Goal: Task Accomplishment & Management: Manage account settings

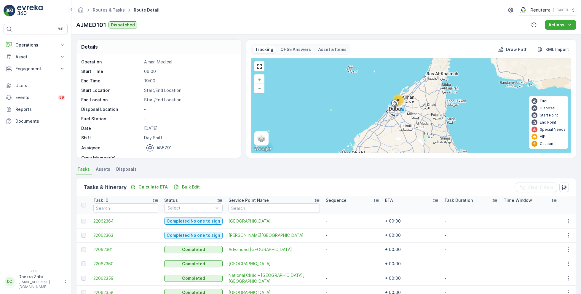
scroll to position [85, 0]
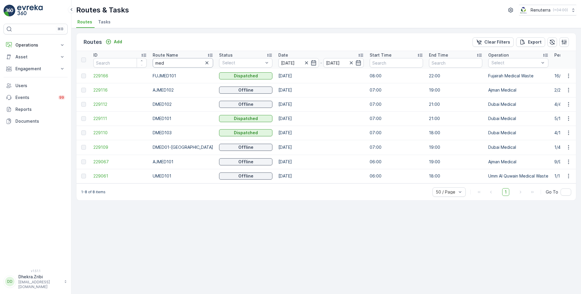
click at [167, 61] on input "med" at bounding box center [183, 62] width 60 height 9
type input "hat"
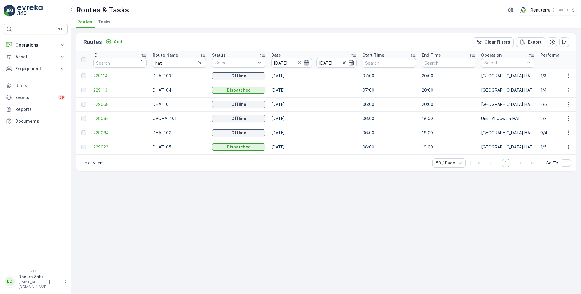
click at [204, 56] on icon at bounding box center [203, 55] width 6 height 6
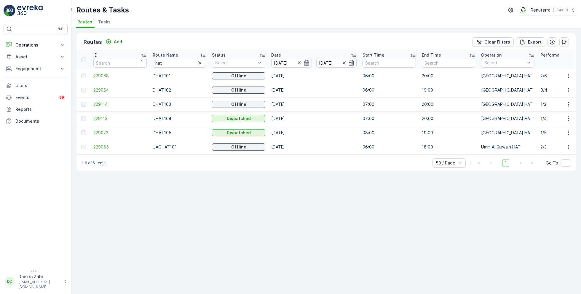
click at [108, 76] on span "229068" at bounding box center [119, 76] width 53 height 6
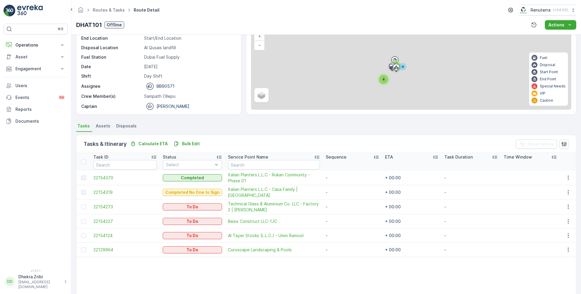
scroll to position [46, 0]
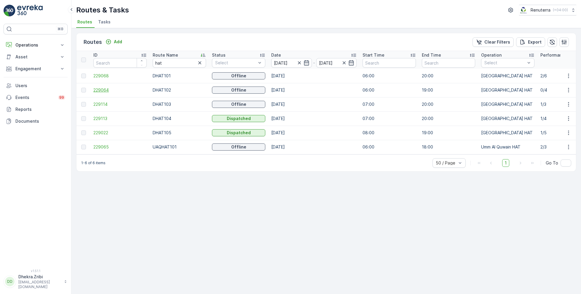
click at [109, 88] on span "229064" at bounding box center [119, 90] width 53 height 6
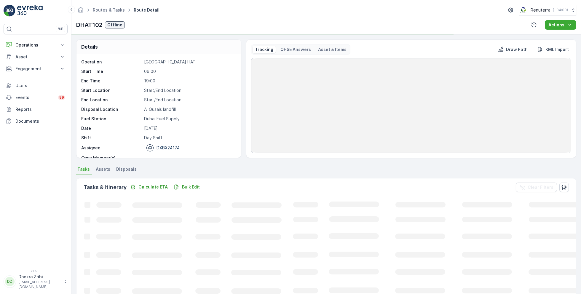
scroll to position [18, 0]
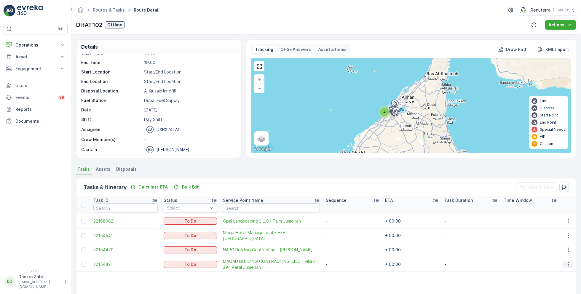
click at [572, 263] on button "button" at bounding box center [568, 264] width 11 height 7
click at [551, 243] on span "Remove from Route" at bounding box center [559, 244] width 40 height 6
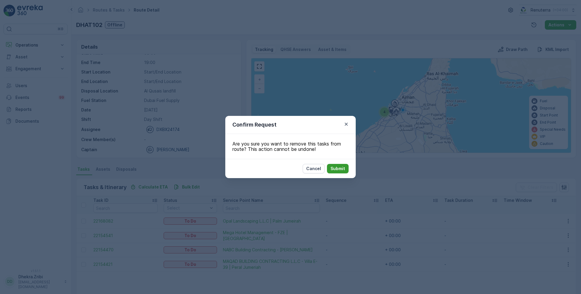
click at [339, 169] on p "Submit" at bounding box center [338, 169] width 15 height 6
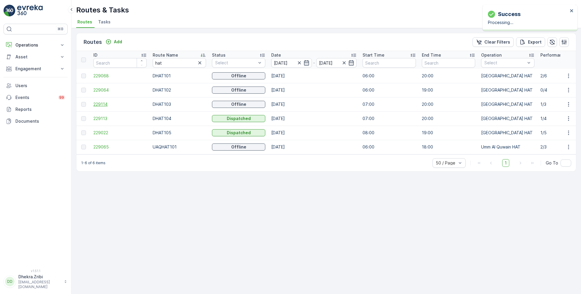
click at [106, 103] on span "229114" at bounding box center [119, 104] width 53 height 6
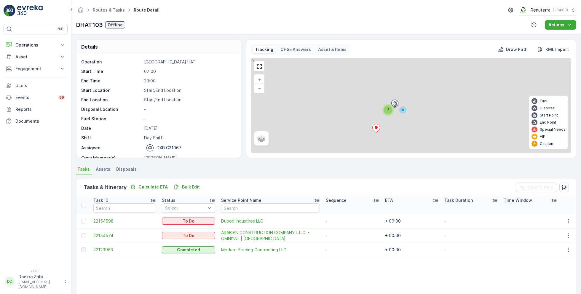
scroll to position [18, 0]
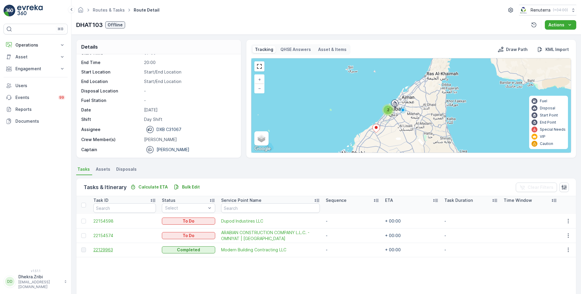
click at [103, 250] on span "22129963" at bounding box center [124, 250] width 63 height 6
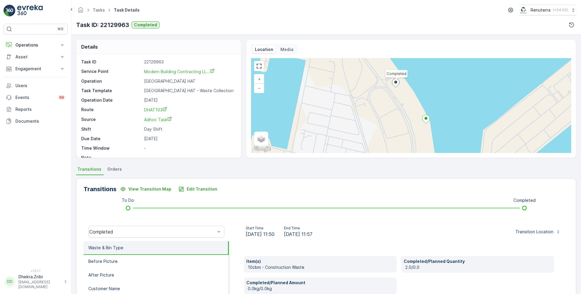
scroll to position [8, 0]
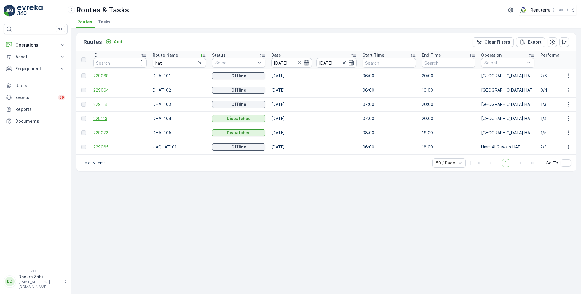
click at [103, 117] on span "229113" at bounding box center [119, 119] width 53 height 6
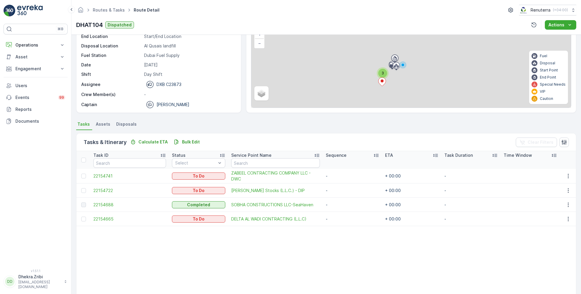
scroll to position [47, 0]
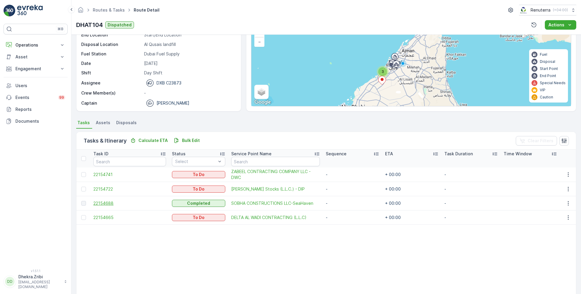
click at [105, 203] on span "22154688" at bounding box center [129, 203] width 73 height 6
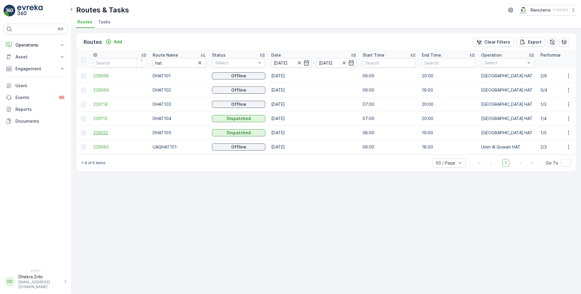
click at [105, 131] on span "229022" at bounding box center [119, 133] width 53 height 6
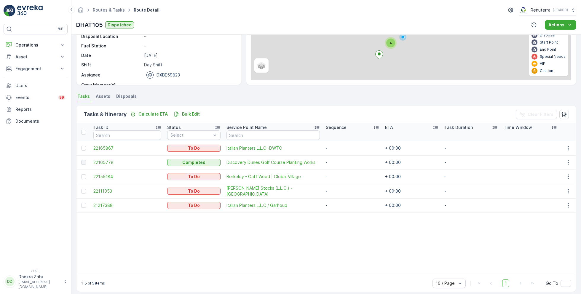
scroll to position [78, 0]
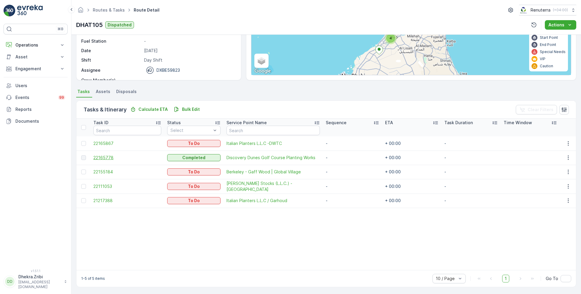
click at [103, 157] on span "22165778" at bounding box center [127, 158] width 68 height 6
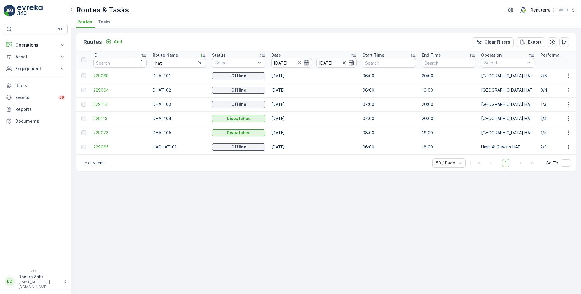
click at [100, 129] on td "229022" at bounding box center [119, 133] width 59 height 14
click at [104, 132] on span "229022" at bounding box center [119, 133] width 53 height 6
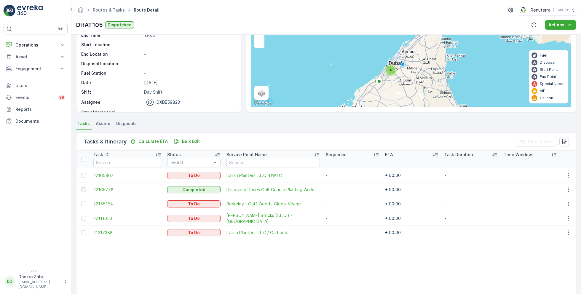
scroll to position [78, 0]
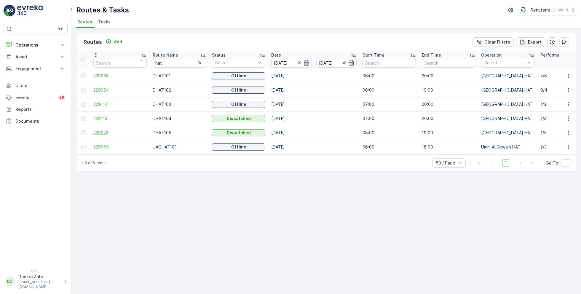
click at [101, 134] on span "229022" at bounding box center [119, 133] width 53 height 6
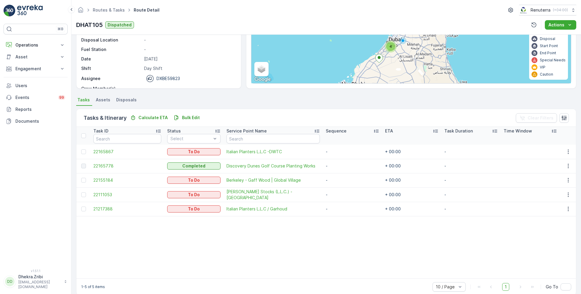
scroll to position [70, 0]
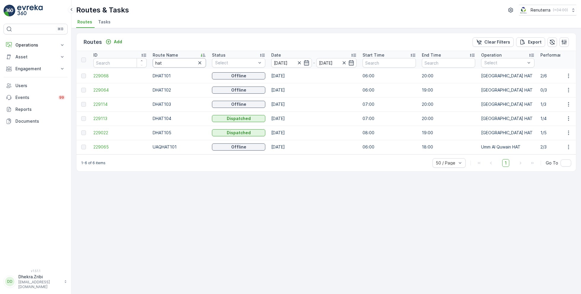
click at [169, 61] on input "hat" at bounding box center [179, 62] width 53 height 9
type input "roro"
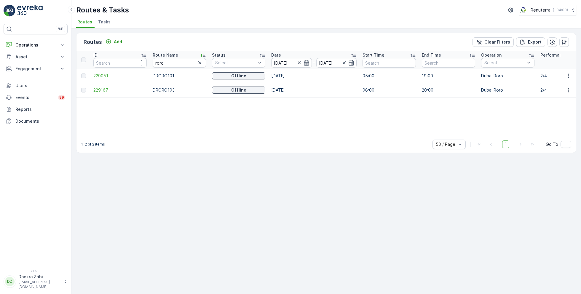
click at [103, 76] on span "229051" at bounding box center [119, 76] width 53 height 6
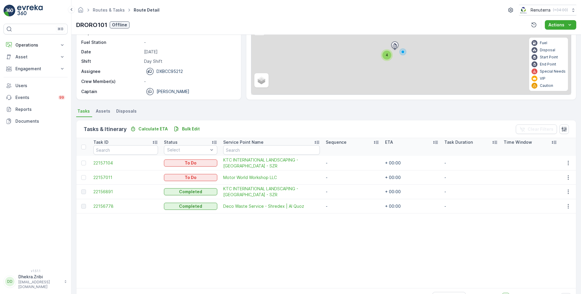
scroll to position [68, 0]
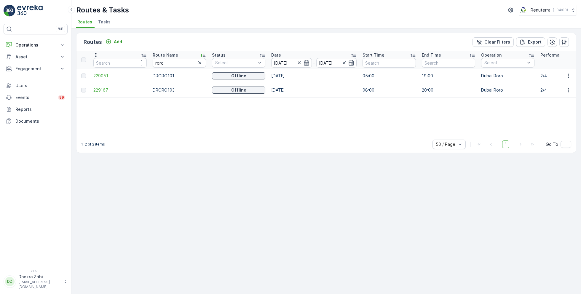
click at [103, 91] on span "229167" at bounding box center [119, 90] width 53 height 6
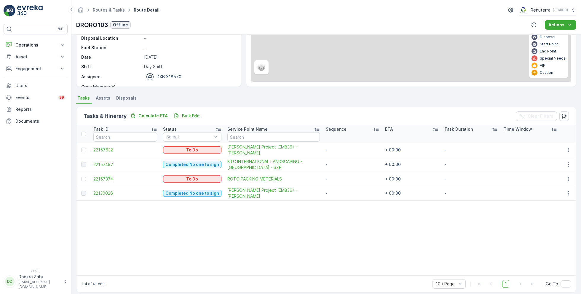
scroll to position [71, 0]
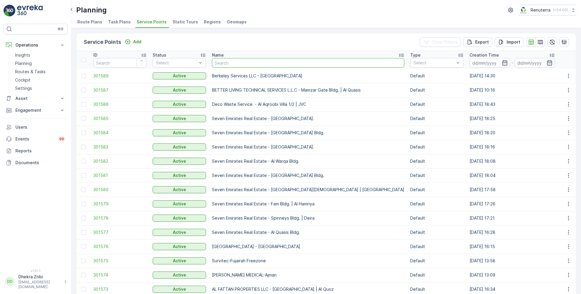
click at [237, 61] on input "text" at bounding box center [308, 62] width 192 height 9
click at [249, 62] on input "text" at bounding box center [308, 62] width 192 height 9
type input "bab"
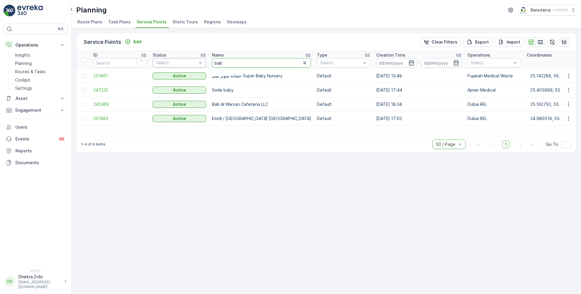
drag, startPoint x: 239, startPoint y: 61, endPoint x: 190, endPoint y: 58, distance: 49.3
type input "bayan"
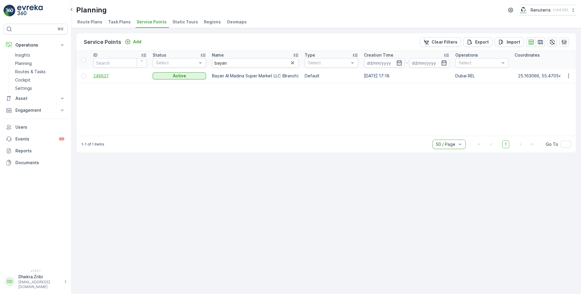
click at [99, 76] on span "248837" at bounding box center [119, 76] width 53 height 6
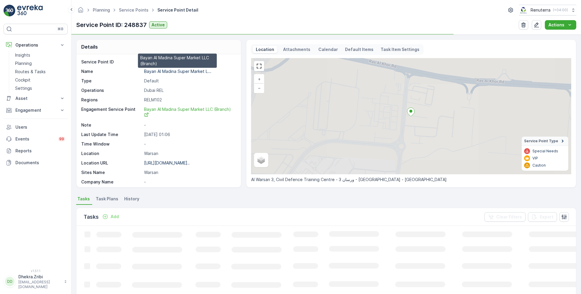
click at [177, 69] on p "Bayan Al Madina Super Market L..." at bounding box center [177, 71] width 67 height 5
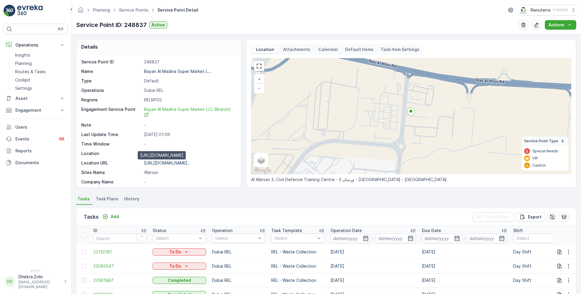
click at [170, 161] on p "https://maps.app.goo.gl/u1Nqvq..." at bounding box center [167, 162] width 46 height 5
click at [189, 250] on div "To Do" at bounding box center [179, 252] width 49 height 6
click at [190, 253] on div "To Do" at bounding box center [179, 252] width 49 height 6
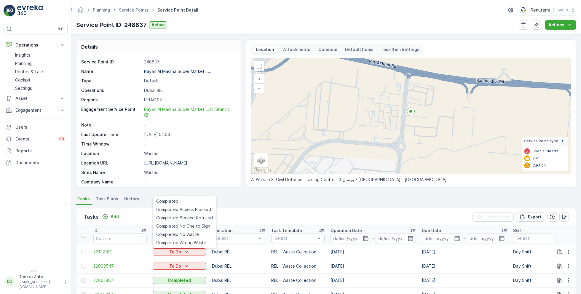
click at [208, 133] on p "01.10.2025 01:06" at bounding box center [189, 135] width 91 height 6
click at [104, 250] on span "22132181" at bounding box center [119, 252] width 53 height 6
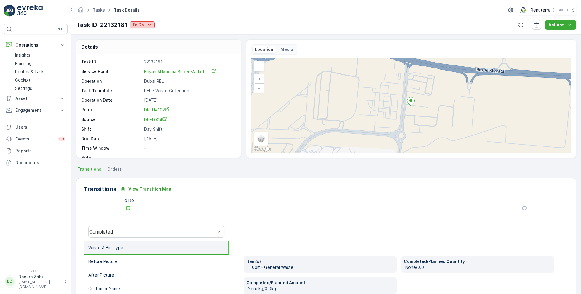
click at [149, 26] on icon "To Do" at bounding box center [149, 25] width 6 height 6
click at [149, 27] on icon "To Do" at bounding box center [149, 25] width 6 height 6
click at [27, 63] on p "Planning" at bounding box center [23, 63] width 17 height 6
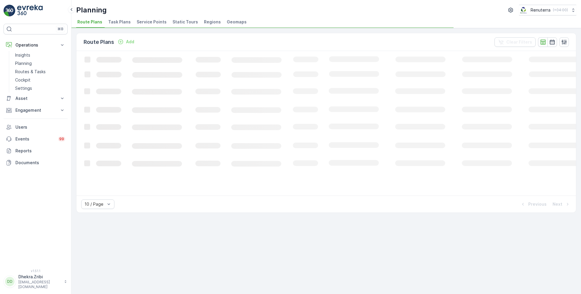
click at [148, 19] on span "Service Points" at bounding box center [152, 22] width 30 height 6
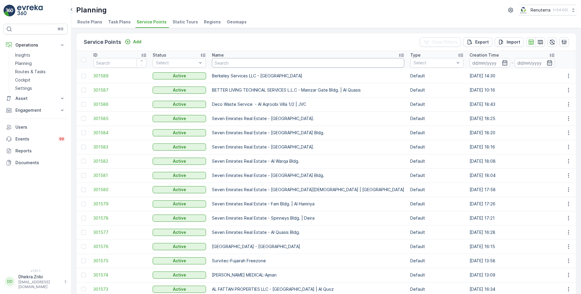
click at [257, 64] on input "text" at bounding box center [308, 62] width 192 height 9
type input "american"
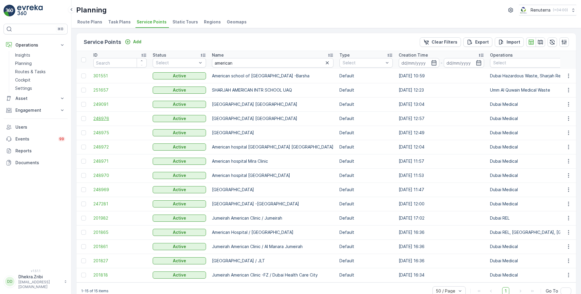
click at [102, 119] on span "248976" at bounding box center [119, 119] width 53 height 6
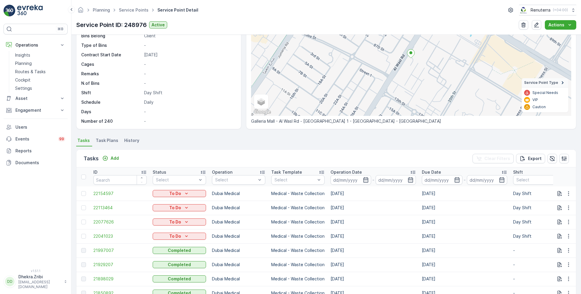
scroll to position [59, 0]
click at [568, 235] on icon "button" at bounding box center [568, 235] width 1 height 4
click at [554, 261] on span "Change Route" at bounding box center [553, 261] width 29 height 6
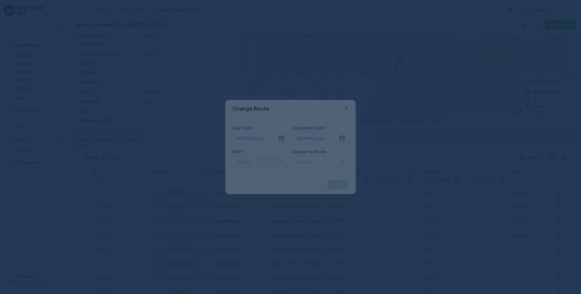
type input "01.10.2025"
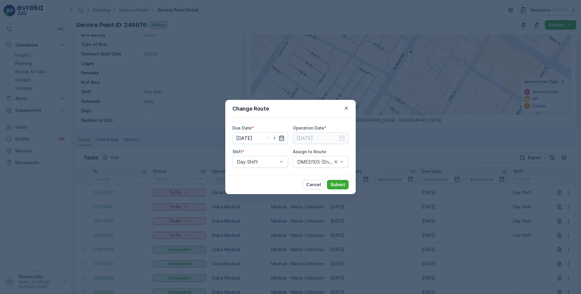
click at [279, 139] on icon "button" at bounding box center [282, 138] width 6 height 6
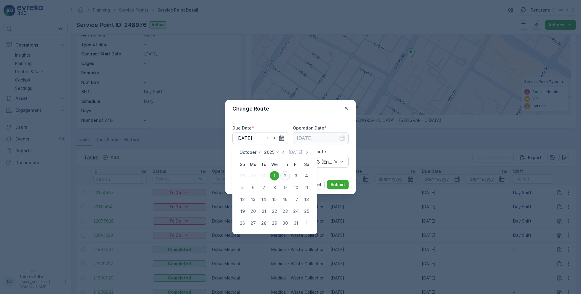
click at [286, 176] on div "2" at bounding box center [284, 175] width 9 height 9
type input "[DATE]"
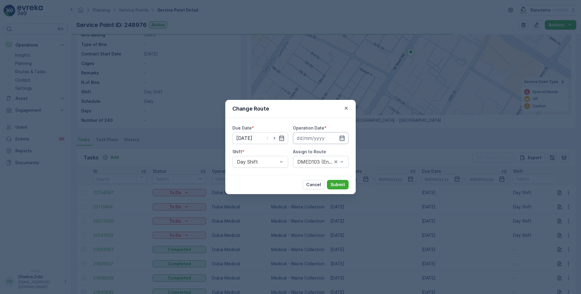
click at [334, 139] on input at bounding box center [321, 138] width 56 height 12
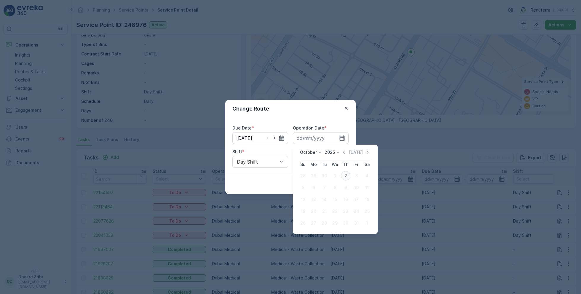
click at [346, 176] on div "2" at bounding box center [345, 175] width 9 height 9
type input "[DATE]"
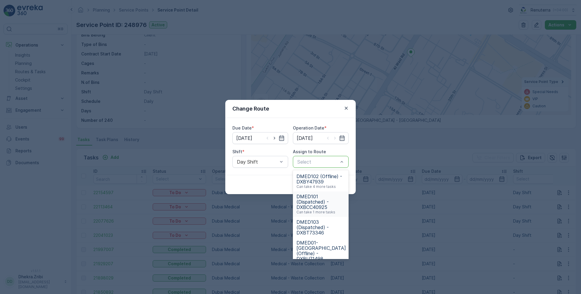
click at [317, 201] on span "DMED101 (Dispatched) - DXBCC40925" at bounding box center [320, 202] width 49 height 16
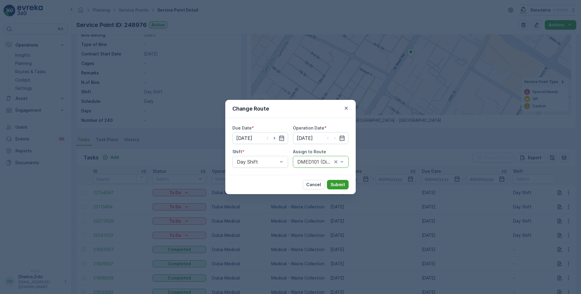
click at [340, 186] on p "Submit" at bounding box center [338, 185] width 15 height 6
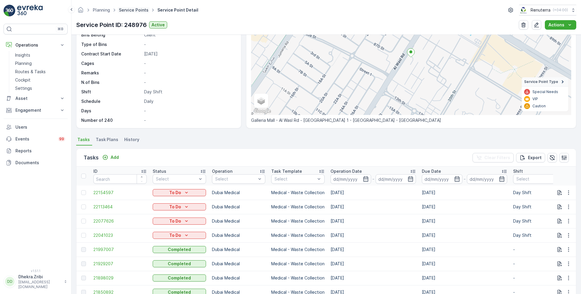
click at [140, 12] on link "Service Points" at bounding box center [134, 9] width 30 height 5
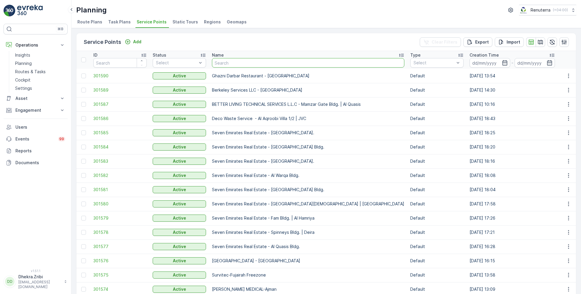
click at [234, 62] on input "text" at bounding box center [308, 62] width 192 height 9
type input "sea"
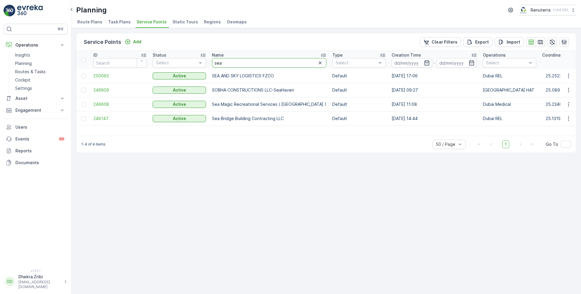
drag, startPoint x: 237, startPoint y: 64, endPoint x: 208, endPoint y: 62, distance: 29.4
type input "opal"
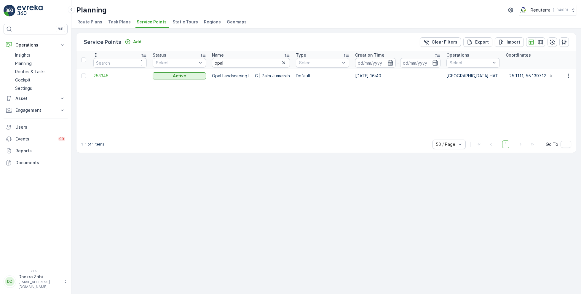
click at [102, 75] on span "253345" at bounding box center [119, 76] width 53 height 6
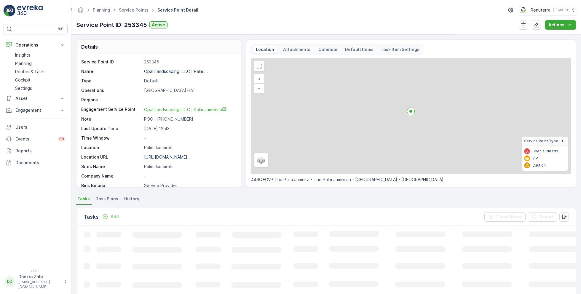
scroll to position [91, 0]
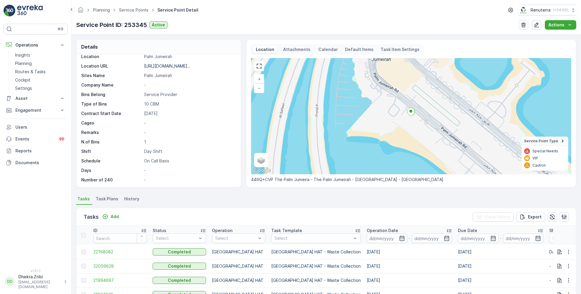
click at [536, 22] on icon "button" at bounding box center [537, 25] width 6 height 6
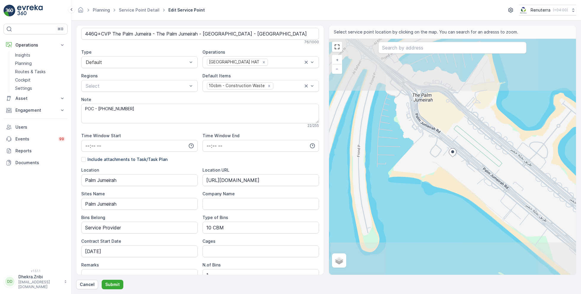
scroll to position [149, 0]
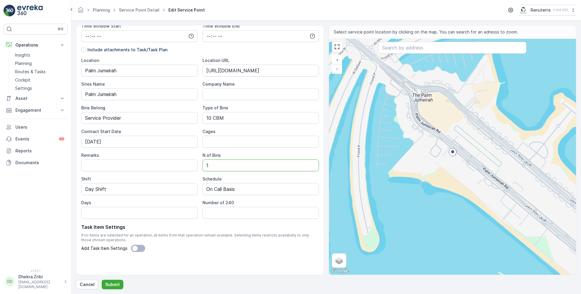
drag, startPoint x: 213, startPoint y: 167, endPoint x: 192, endPoint y: 166, distance: 21.1
click at [192, 166] on div "Location Palm Jumeirah Location URL https://maps.app.goo.gl/Hf7SRf9QR5idyR7g7 S…" at bounding box center [200, 138] width 238 height 161
type Bins "0"
click at [110, 284] on p "Submit" at bounding box center [112, 285] width 15 height 6
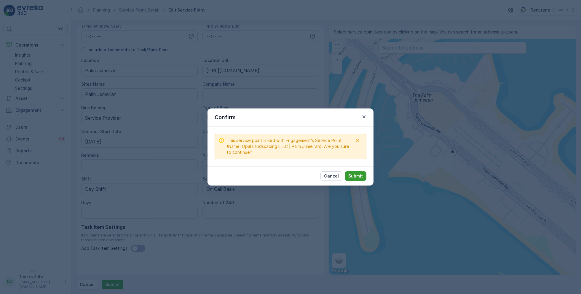
click at [353, 174] on p "Submit" at bounding box center [355, 176] width 15 height 6
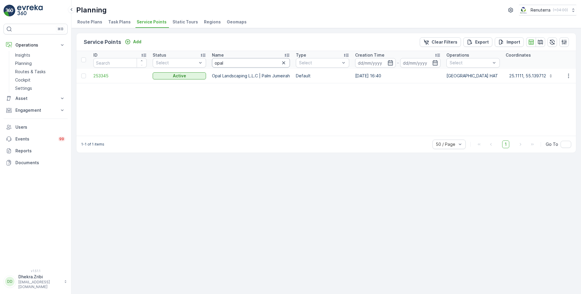
click at [234, 62] on input "opal" at bounding box center [251, 62] width 78 height 9
type input "national"
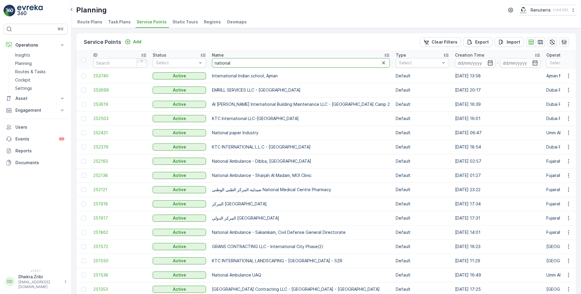
drag, startPoint x: 245, startPoint y: 63, endPoint x: 145, endPoint y: 60, distance: 100.6
type input "NPC"
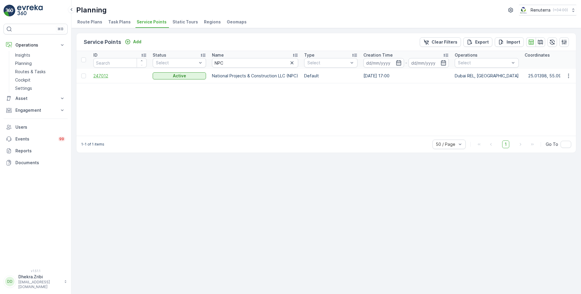
click at [107, 75] on span "247012" at bounding box center [119, 76] width 53 height 6
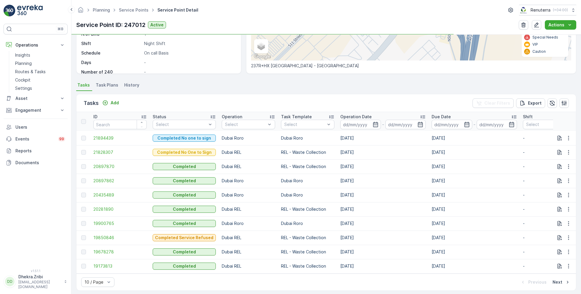
scroll to position [115, 0]
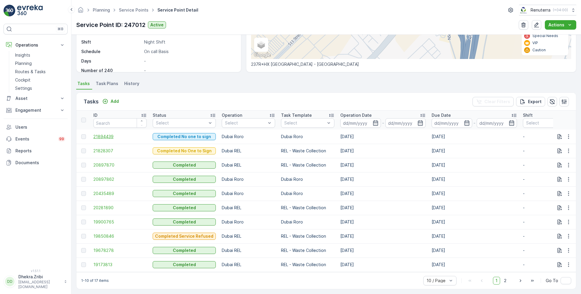
click at [109, 136] on span "21894439" at bounding box center [119, 137] width 53 height 6
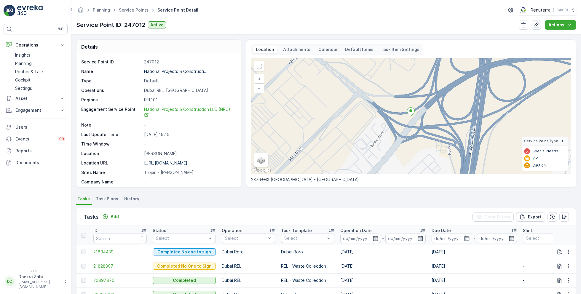
click at [539, 27] on icon "button" at bounding box center [536, 25] width 5 height 5
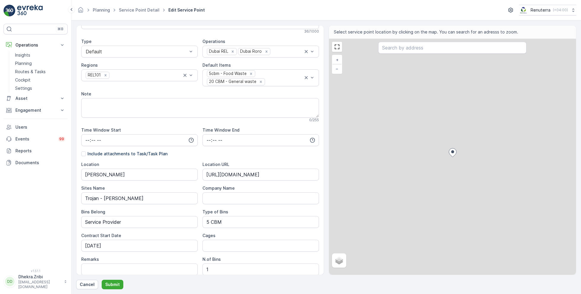
scroll to position [153, 0]
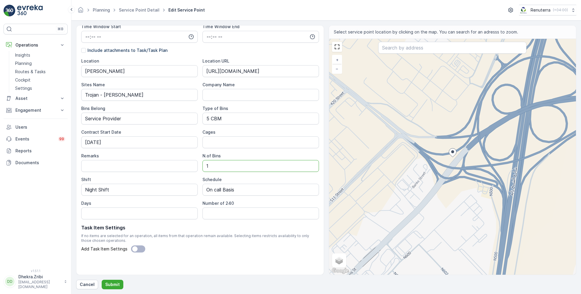
drag, startPoint x: 222, startPoint y: 166, endPoint x: 175, endPoint y: 166, distance: 47.1
click at [175, 166] on div "Location Jabel Ali Location URL https://maps.app.goo.gl/7nBYPdFEm6uQYbB47 Sites…" at bounding box center [200, 138] width 238 height 161
type Bins "0"
click at [113, 288] on button "Submit" at bounding box center [113, 284] width 22 height 9
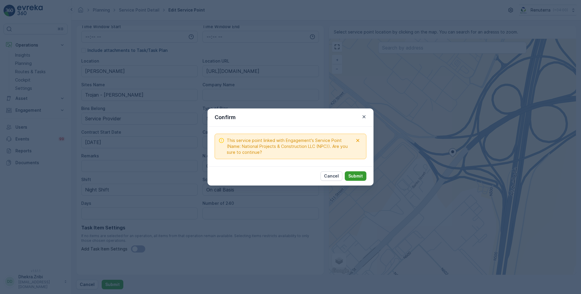
click at [352, 177] on p "Submit" at bounding box center [355, 176] width 15 height 6
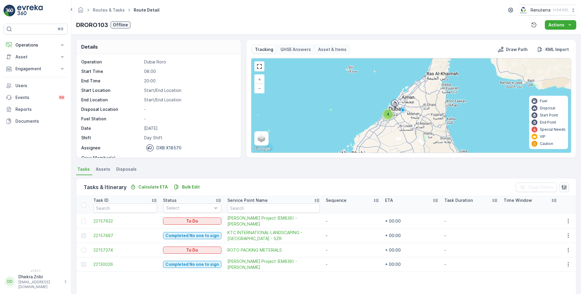
scroll to position [71, 0]
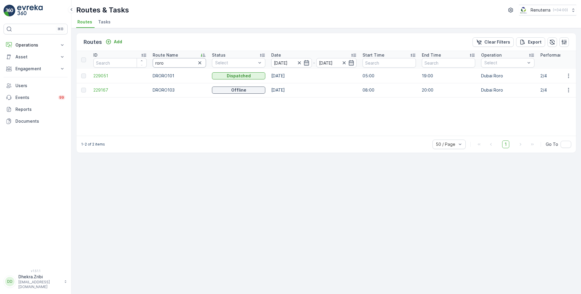
click at [171, 64] on input "roro" at bounding box center [179, 62] width 53 height 9
type input "hat"
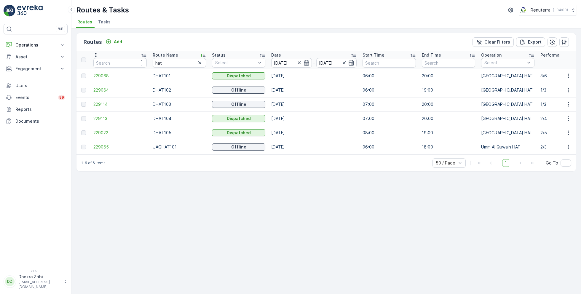
click at [104, 76] on span "229068" at bounding box center [119, 76] width 53 height 6
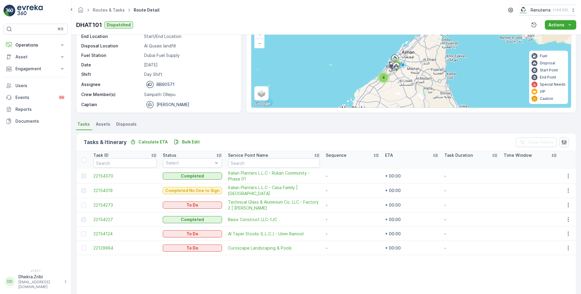
scroll to position [45, 0]
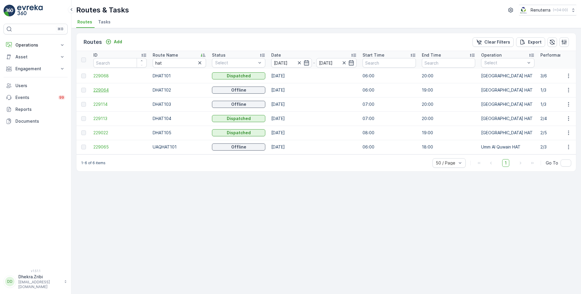
click at [100, 88] on span "229064" at bounding box center [119, 90] width 53 height 6
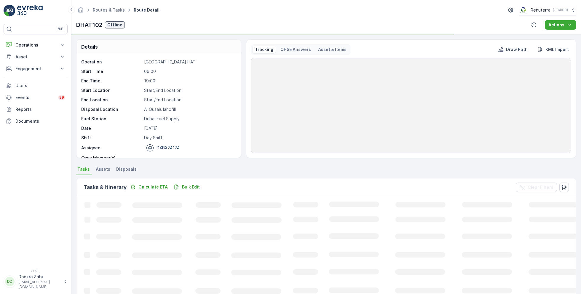
scroll to position [18, 0]
